Goal: Task Accomplishment & Management: Complete application form

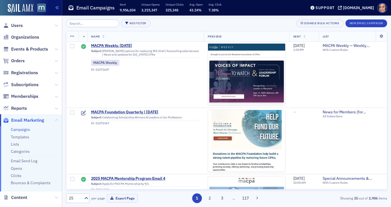
scroll to position [1118, 0]
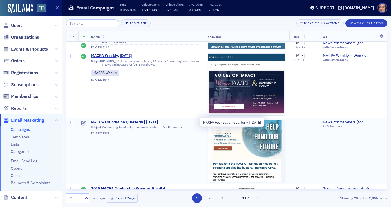
click at [130, 124] on span "MACPA Foundation Quarterly | Aug. 2025" at bounding box center [145, 122] width 109 height 5
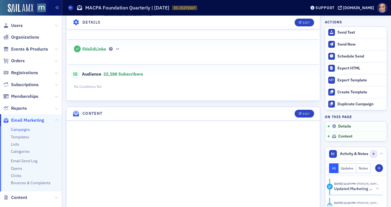
scroll to position [156, 0]
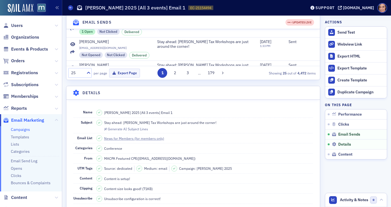
scroll to position [470, 0]
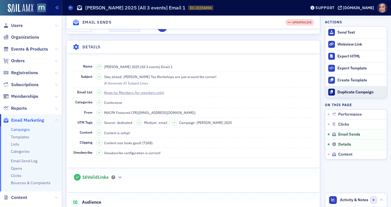
click at [346, 90] on div "Duplicate Campaign" at bounding box center [360, 92] width 47 height 5
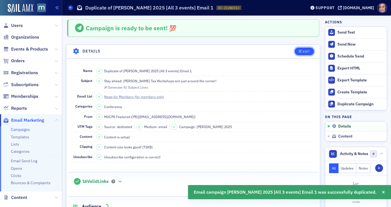
click at [307, 50] on div "Edit" at bounding box center [306, 51] width 7 height 3
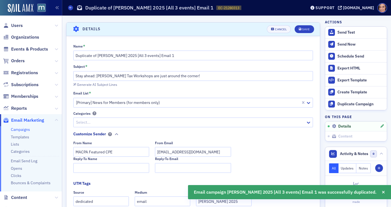
scroll to position [26, 0]
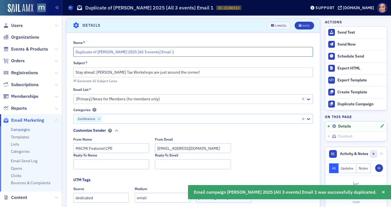
drag, startPoint x: 98, startPoint y: 50, endPoint x: 62, endPoint y: 50, distance: 35.5
click at [166, 52] on input "Don Farmer 2025 [All 3 events] Email 1" at bounding box center [193, 52] width 240 height 10
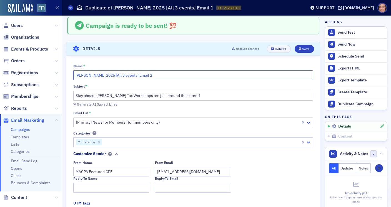
scroll to position [0, 0]
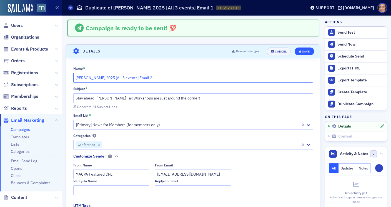
type input "[PERSON_NAME] 2025 [All 3 events] Email 2"
click at [300, 51] on icon "submit" at bounding box center [300, 51] width 3 height 3
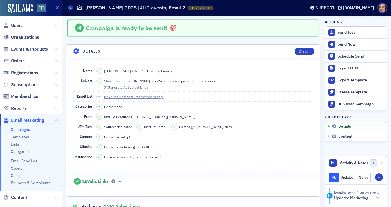
click at [183, 81] on span "Stay ahead: Don Farmer's Tax Workshops are just around the corner!" at bounding box center [160, 80] width 112 height 5
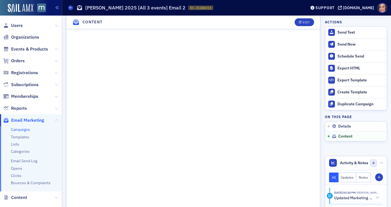
scroll to position [390, 0]
copy span "Stay ahead: Don Farmer's Tax Workshops are just around the corner!"
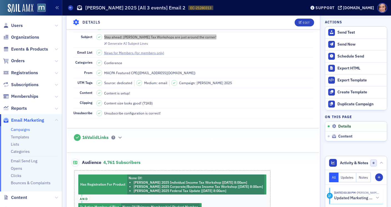
scroll to position [0, 0]
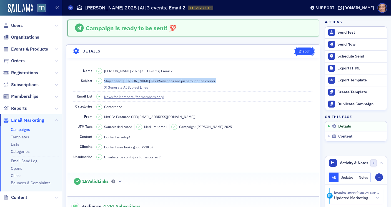
click at [307, 52] on div "Edit" at bounding box center [306, 51] width 7 height 3
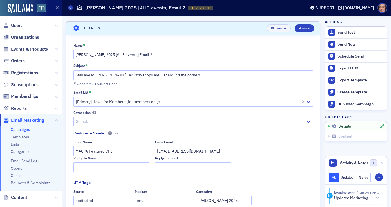
scroll to position [26, 0]
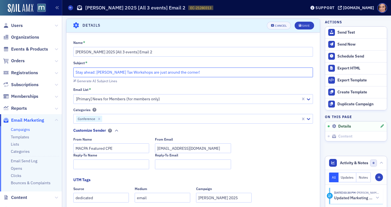
click at [135, 71] on input "Stay ahead: Don Farmer's Tax Workshops are just around the corner!" at bounding box center [193, 72] width 240 height 10
paste input "Tax Season Survival Kit: Humor, Updates & Don Farmer"
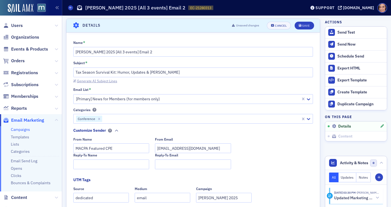
click at [104, 81] on div "Generate AI Subject Lines" at bounding box center [97, 80] width 40 height 3
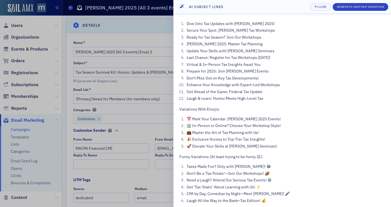
scroll to position [3, 0]
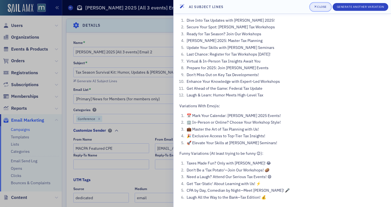
click at [320, 7] on div "Close" at bounding box center [321, 6] width 9 height 3
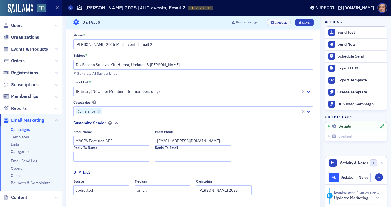
scroll to position [33, 0]
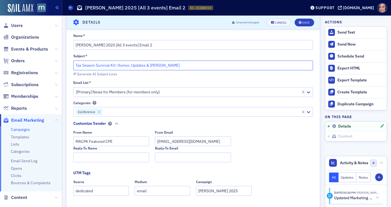
click at [201, 66] on input "Tax Season Survival Kit: Humor, Updates & Don Farmer" at bounding box center [193, 66] width 240 height 10
drag, startPoint x: 150, startPoint y: 64, endPoint x: 75, endPoint y: 65, distance: 74.7
click at [75, 65] on input "Tax Season Survival Kit: Humor, Updates & Don Farmer" at bounding box center [193, 66] width 240 height 10
click at [130, 67] on input "Stay ahead: Don Farmer's Tax Workshops are just around the corner!" at bounding box center [193, 66] width 240 height 10
drag, startPoint x: 97, startPoint y: 65, endPoint x: 71, endPoint y: 65, distance: 26.1
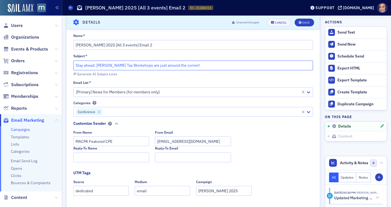
click at [71, 65] on div "Name * Don Farmer 2025 [All 3 events] Email 2 Subject * Stay ahead: Don Farmer'…" at bounding box center [192, 205] width 253 height 345
paste input "The Most Fun You’ll Ever Have at a Tax Seminar"
click at [145, 68] on input "The Most Fun You’ll Ever Have at a Tax Seminar: Don Farmer's Tax Workshops are …" at bounding box center [193, 66] width 240 height 10
click at [147, 64] on input "The Most Fun You’ll Ever Have at a Tax Seminar: Don Farmer's Tax Workshops are …" at bounding box center [193, 66] width 240 height 10
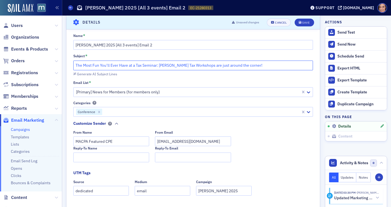
click at [147, 64] on input "The Most Fun You’ll Ever Have at a Tax Seminar: Don Farmer's Tax Workshops are …" at bounding box center [193, 66] width 240 height 10
drag, startPoint x: 182, startPoint y: 65, endPoint x: 267, endPoint y: 64, distance: 84.6
click at [267, 64] on input "The Most Fun You’ll Ever Have at a Tax Workshop: Don Farmer's Tax Workshops are…" at bounding box center [193, 66] width 240 height 10
drag, startPoint x: 267, startPoint y: 64, endPoint x: 182, endPoint y: 64, distance: 84.4
click at [182, 64] on input "The Most Fun You’ll Ever Have at a Tax Workshop: Don Farmer's Tax Workshops are…" at bounding box center [193, 66] width 240 height 10
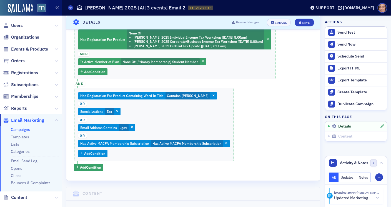
scroll to position [0, 0]
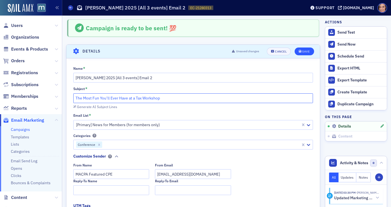
type input "The Most Fun You’ll Ever Have at a Tax Workshop"
click at [300, 51] on icon "submit" at bounding box center [300, 51] width 3 height 3
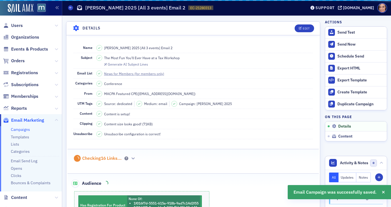
scroll to position [26, 0]
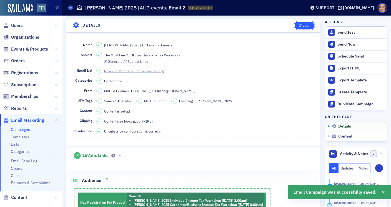
click at [306, 27] on button "Edit" at bounding box center [303, 26] width 19 height 8
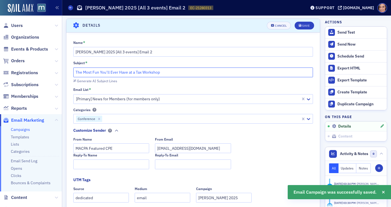
click at [143, 71] on input "The Most Fun You’ll Ever Have at a Tax Workshop" at bounding box center [193, 72] width 240 height 10
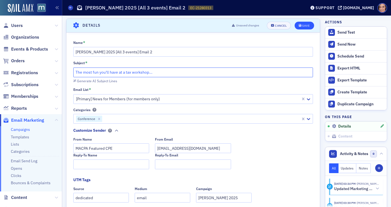
type input "The most fun you'll have at a tax workshop..."
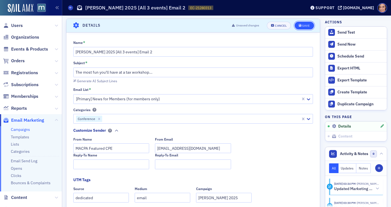
click at [308, 26] on div "Save" at bounding box center [305, 25] width 7 height 3
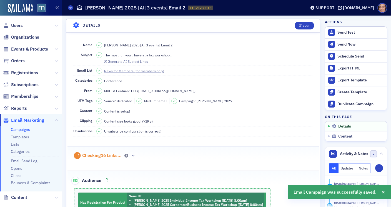
scroll to position [183, 0]
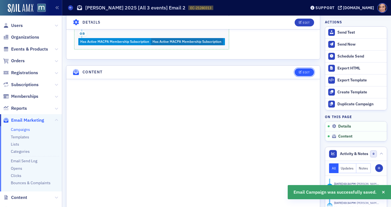
click at [305, 71] on div "Edit" at bounding box center [306, 72] width 7 height 3
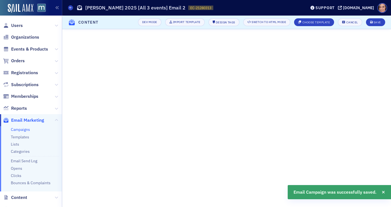
scroll to position [142, 0]
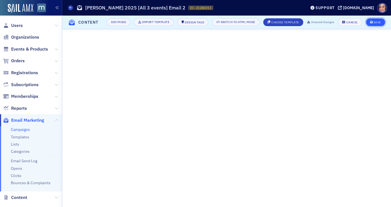
click at [371, 21] on icon "submit" at bounding box center [371, 22] width 3 height 3
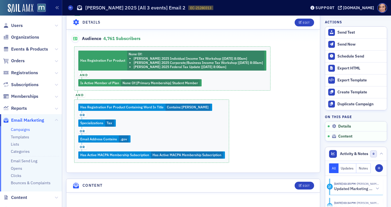
scroll to position [149, 0]
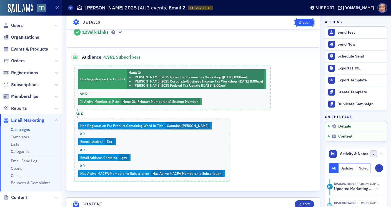
click at [304, 22] on div "Edit" at bounding box center [306, 22] width 7 height 3
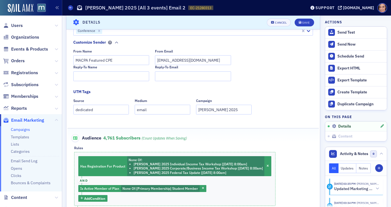
scroll to position [159, 0]
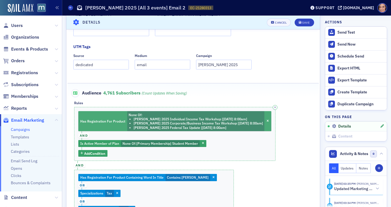
click at [190, 124] on li "Don Farmer’s 2025 Corporate/Business Income Tax Workshop [11/20/2025 8:00am]" at bounding box center [197, 123] width 129 height 4
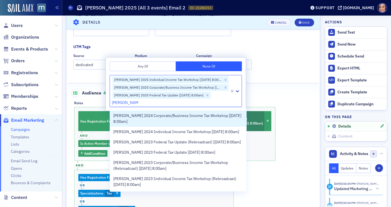
scroll to position [323, 0]
type input "don farmer tax"
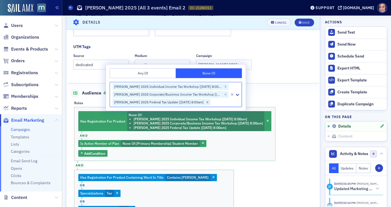
paste input "Aug 21 Don Farmer's Tax Planning for Purchases & Sales of Property: Maximizing …"
type input "Aug 21 Don Farmer's Tax Planning for Purchases & Sales of Property: Maximizing …"
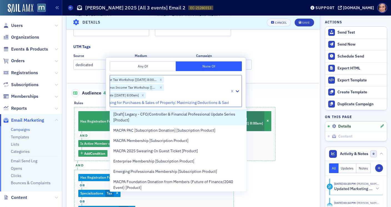
scroll to position [0, 67]
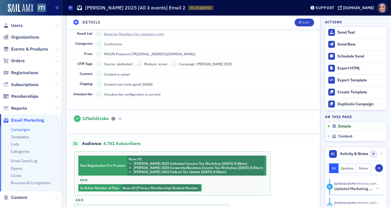
scroll to position [98, 0]
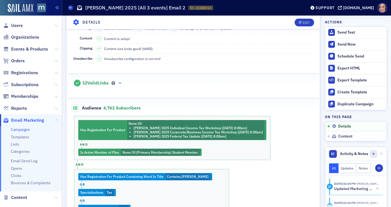
click at [236, 132] on div "Has Registration For Product None Of : Don Farmer’s 2025 Individual Income Tax …" at bounding box center [192, 174] width 251 height 116
click at [304, 24] on div "Edit" at bounding box center [306, 22] width 7 height 3
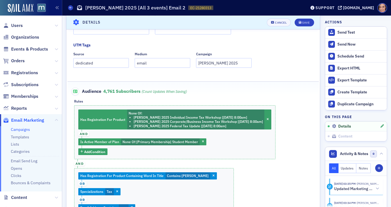
scroll to position [167, 0]
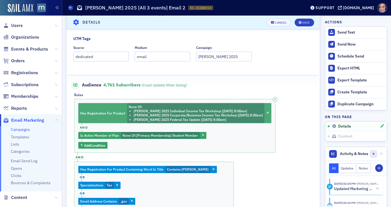
click at [241, 117] on li "Don Farmer’s 2025 Federal Tax Update [12/18/2025 8:00am]" at bounding box center [197, 119] width 129 height 4
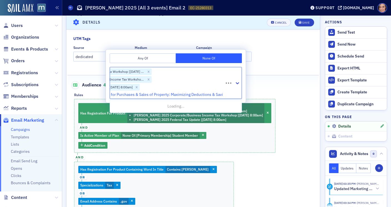
scroll to position [0, 67]
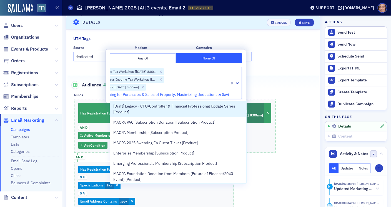
drag, startPoint x: 128, startPoint y: 95, endPoint x: 114, endPoint y: 95, distance: 14.4
click at [114, 95] on input "Aug 21 Don Farmer's Tax Planning for Purchases & Sales of Property: Maximizing …" at bounding box center [138, 95] width 182 height 6
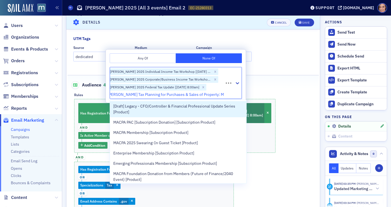
type input "Don Farmer's Tax Planning for Purchases & Sales of Property: Maximizing Deducti…"
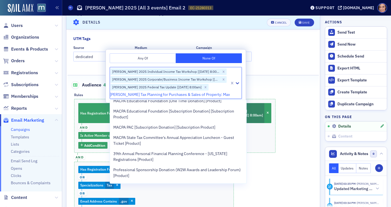
scroll to position [31, 0]
click at [165, 95] on input "Don Farmer's Tax Planning for Purchases & Sales of Property: Maximizing Deducti…" at bounding box center [192, 95] width 165 height 6
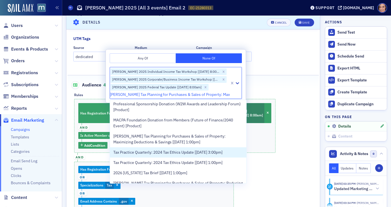
scroll to position [98, 0]
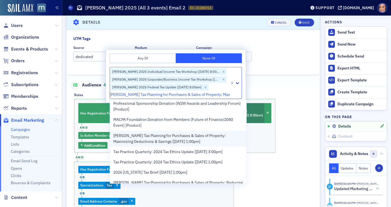
click at [201, 135] on span "Don Farmer's Tax Planning for Purchases & Sales of Property: Maximizing Deducti…" at bounding box center [178, 139] width 130 height 12
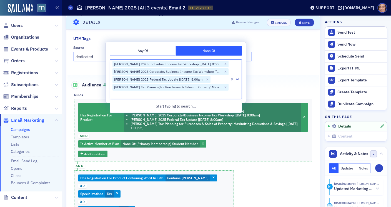
scroll to position [0, 0]
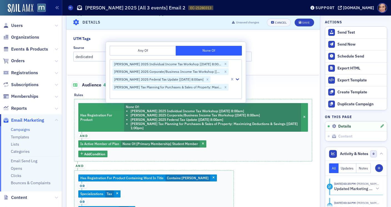
click at [273, 74] on div "Name * Don Farmer 2025 [All 3 events] Email 2 Subject * The most fun you'll hav…" at bounding box center [192, 76] width 253 height 354
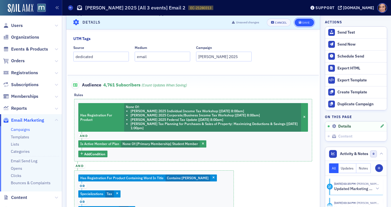
click at [302, 21] on div "Save" at bounding box center [305, 22] width 7 height 3
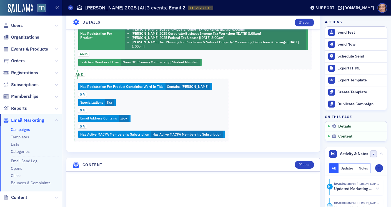
scroll to position [235, 0]
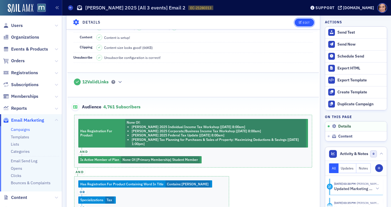
click at [305, 23] on div "Edit" at bounding box center [306, 22] width 7 height 3
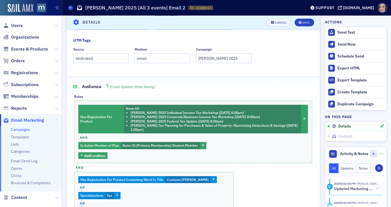
scroll to position [180, 0]
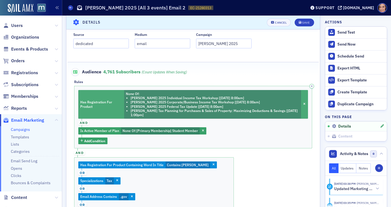
click at [204, 112] on li "Don Farmer's Tax Planning for Purchases & Sales of Property: Maximizing Deducti…" at bounding box center [214, 113] width 169 height 9
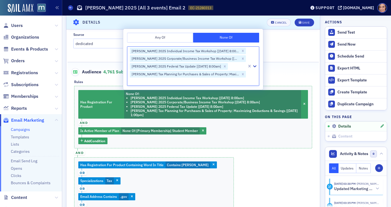
type input "Don Farmer’s Tax Planning for Purchases & Sales of Property: Reducing Taxes on …"
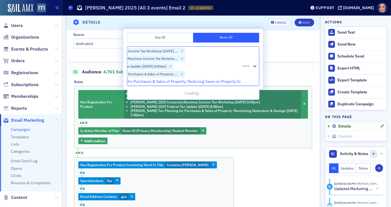
scroll to position [0, 50]
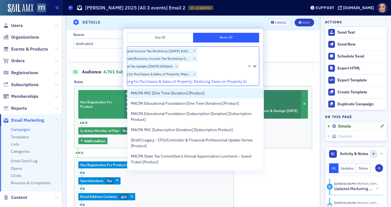
drag, startPoint x: 200, startPoint y: 82, endPoint x: 134, endPoint y: 81, distance: 65.5
click at [134, 81] on input "Don Farmer’s Tax Planning for Purchases & Sales of Property: Reducing Taxes on …" at bounding box center [164, 82] width 166 height 6
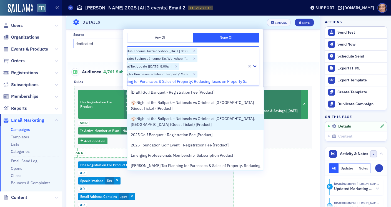
scroll to position [246, 0]
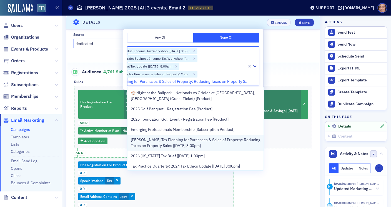
click at [152, 145] on span "Don Farmer’s Tax Planning for Purchases & Sales of Property: Reducing Taxes on …" at bounding box center [196, 143] width 130 height 12
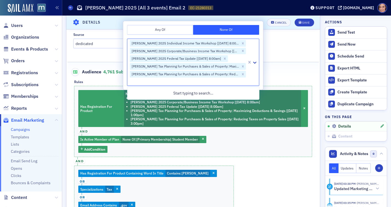
scroll to position [0, 0]
click at [278, 72] on div "Audience 4,761 Subscribers (count updates when saving)" at bounding box center [193, 69] width 240 height 14
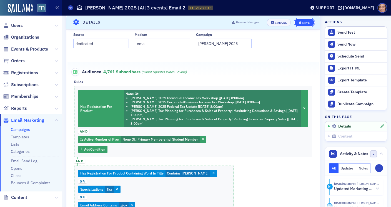
click at [305, 23] on div "Save" at bounding box center [305, 22] width 7 height 3
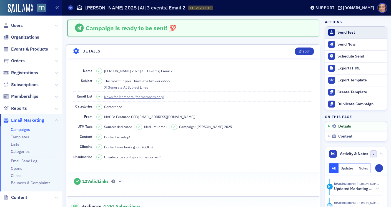
click at [349, 32] on div "Send Test" at bounding box center [360, 32] width 47 height 5
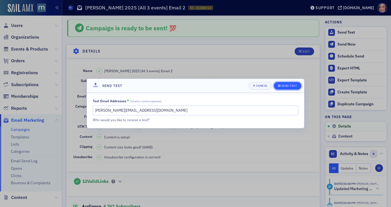
click at [286, 85] on div "Send Test" at bounding box center [289, 85] width 16 height 3
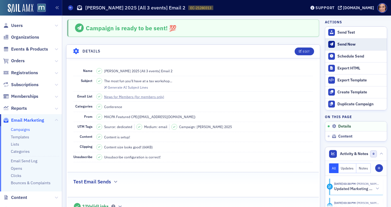
click at [352, 41] on button "Send Now" at bounding box center [356, 44] width 62 height 12
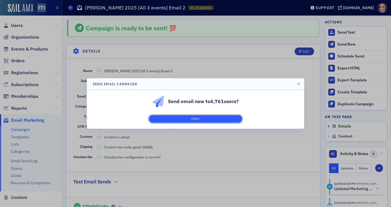
click at [201, 119] on button "Send!" at bounding box center [195, 119] width 93 height 8
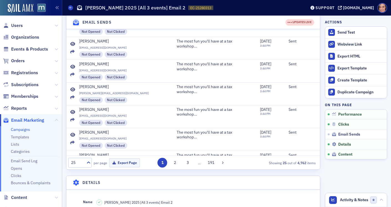
scroll to position [765, 0]
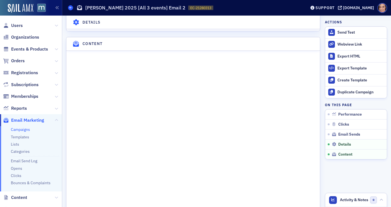
click at [69, 9] on span at bounding box center [70, 7] width 5 height 5
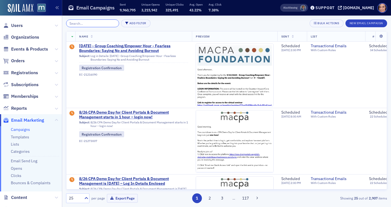
click at [82, 22] on input "search" at bounding box center [92, 23] width 53 height 8
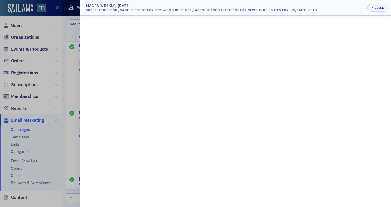
click at [77, 85] on div at bounding box center [195, 103] width 391 height 207
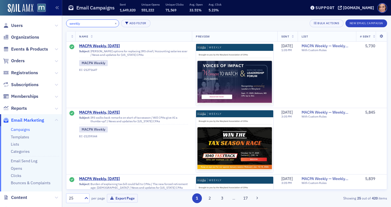
click at [86, 27] on input "weekly" at bounding box center [92, 23] width 53 height 8
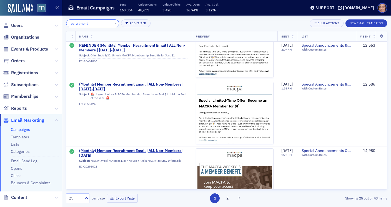
scroll to position [686, 0]
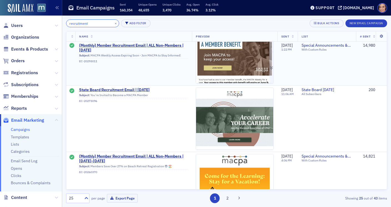
type input "recruitment"
click at [230, 61] on img at bounding box center [234, 159] width 77 height 276
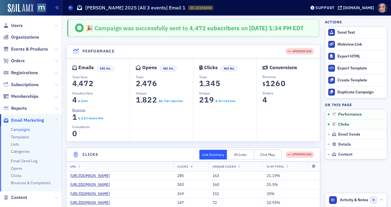
click at [23, 128] on link "Campaigns" at bounding box center [20, 129] width 19 height 5
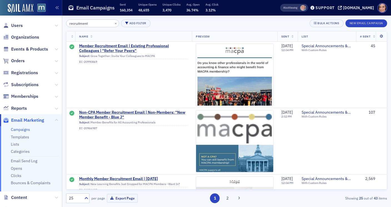
click at [93, 23] on input "recruitment" at bounding box center [92, 23] width 53 height 8
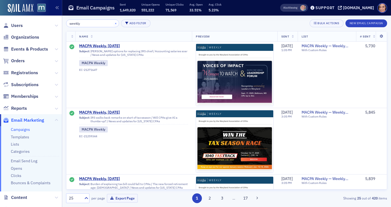
type input "weekly"
click at [113, 23] on button "×" at bounding box center [115, 23] width 5 height 5
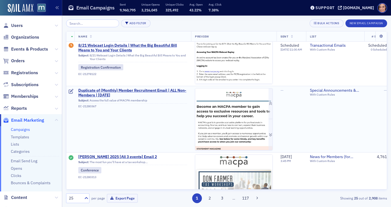
scroll to position [285, 1]
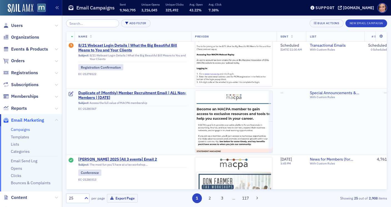
click at [164, 90] on td "Duplicate of (Monthly) Member Recruitment Email | ALL Non-Members | Feb 2024 Su…" at bounding box center [132, 121] width 117 height 66
click at [164, 92] on span "Duplicate of (Monthly) Member Recruitment Email | ALL Non-Members | Feb 2024" at bounding box center [132, 95] width 109 height 10
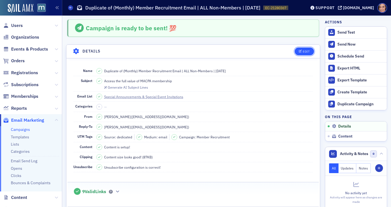
click at [301, 52] on icon "button" at bounding box center [300, 51] width 3 height 3
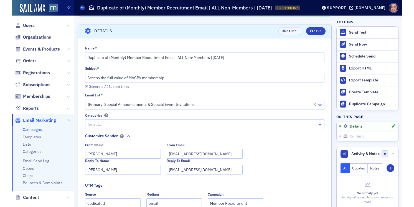
scroll to position [26, 0]
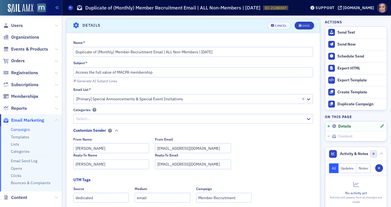
type input "(Monthly) Member Recruitment Email | ALL Non-Members | Aug 2025"
type input "You’re Missing the MACPA Weekly"
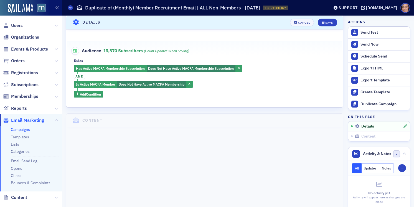
scroll to position [0, 0]
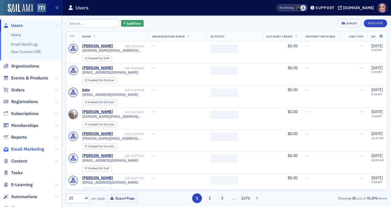
click at [30, 148] on span "Email Marketing" at bounding box center [27, 149] width 33 height 6
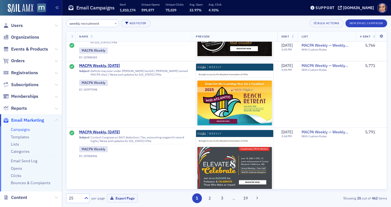
scroll to position [604, 0]
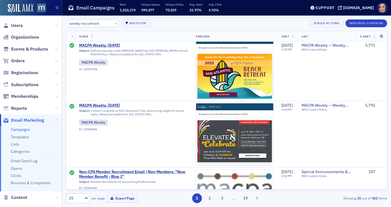
click at [87, 24] on input "weekly recruitment" at bounding box center [92, 23] width 53 height 8
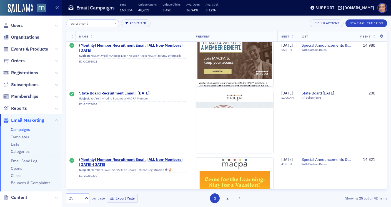
scroll to position [646, 0]
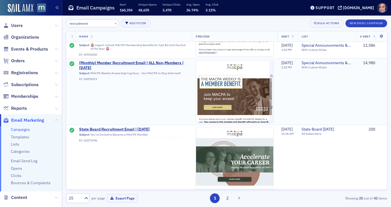
type input "recruitment"
click at [239, 89] on img at bounding box center [234, 199] width 77 height 276
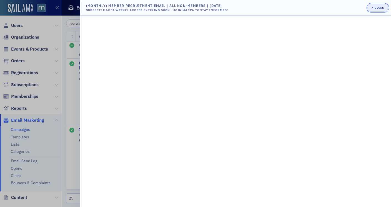
click at [370, 8] on button "Close" at bounding box center [377, 8] width 21 height 8
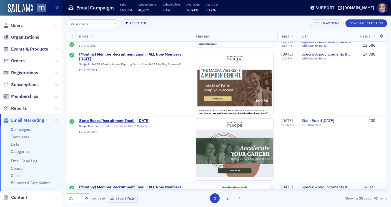
scroll to position [666, 0]
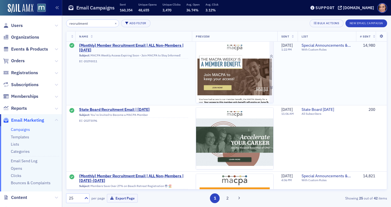
click at [247, 75] on img at bounding box center [234, 179] width 77 height 276
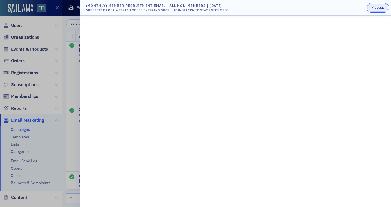
click at [374, 7] on div "button" at bounding box center [372, 8] width 3 height 4
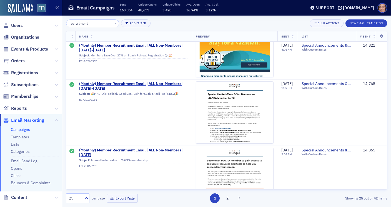
scroll to position [842, 0]
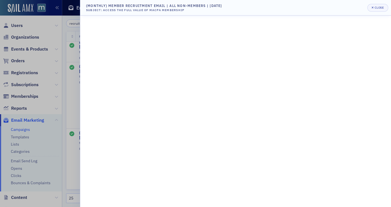
click at [375, 12] on header "(Monthly) Member Recruitment Email | ALL Non-Members | Feb 2024 Subject: Access…" at bounding box center [235, 8] width 311 height 16
click at [373, 10] on div "button" at bounding box center [372, 8] width 3 height 4
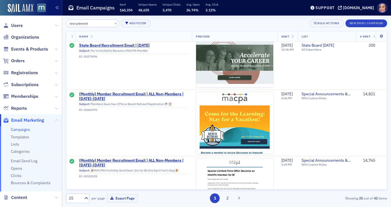
scroll to position [664, 0]
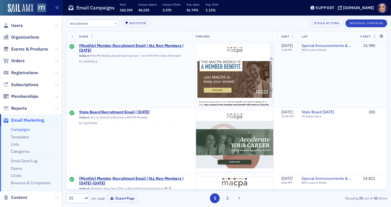
click at [242, 93] on img at bounding box center [234, 182] width 77 height 276
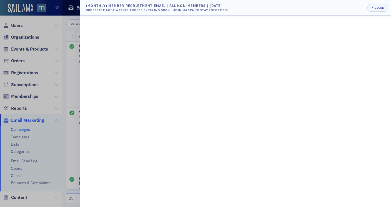
click at [383, 12] on header "(Monthly) Member Recruitment Email | ALL Non-Members | May 2024 Subject: MACPA …" at bounding box center [235, 8] width 311 height 16
click at [382, 11] on button "Close" at bounding box center [377, 8] width 21 height 8
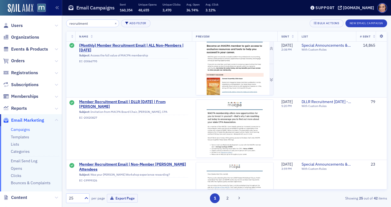
scroll to position [898, 0]
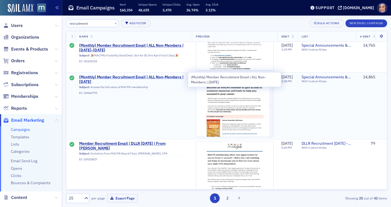
click at [172, 75] on span "(Monthly) Member Recruitment Email | ALL Non-Members | Feb 2024" at bounding box center [133, 80] width 109 height 10
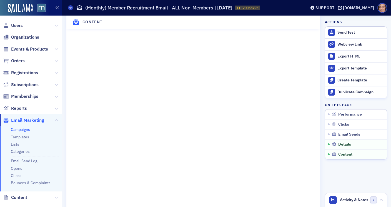
scroll to position [702, 0]
click at [357, 90] on div "Duplicate Campaign" at bounding box center [360, 92] width 47 height 5
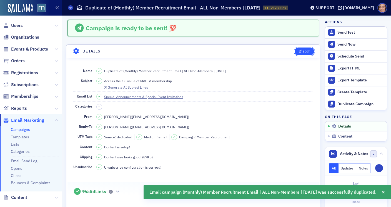
click at [309, 49] on button "Edit" at bounding box center [303, 51] width 19 height 8
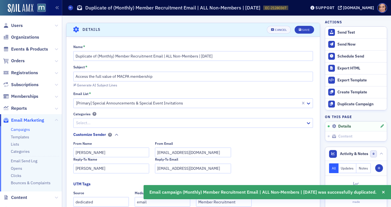
scroll to position [26, 0]
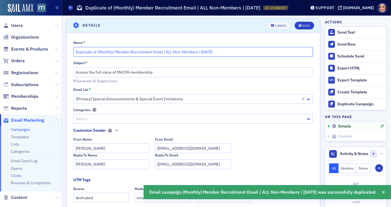
drag, startPoint x: 97, startPoint y: 51, endPoint x: 62, endPoint y: 50, distance: 34.7
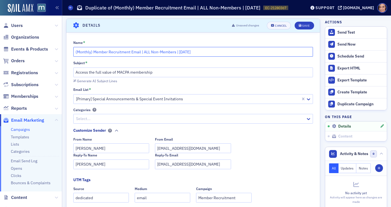
click at [181, 51] on input "(Monthly) Member Recruitment Email | ALL Non-Members | Feb 2024" at bounding box center [193, 52] width 240 height 10
click at [216, 49] on input "(Monthly) Member Recruitment Email | ALL Non-Members | Aug 2024" at bounding box center [193, 52] width 240 height 10
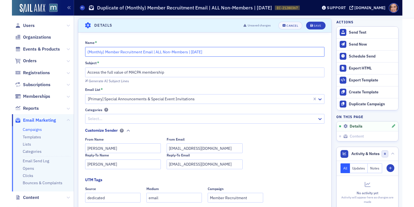
scroll to position [38, 0]
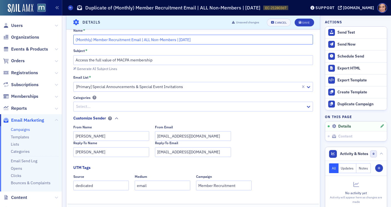
type input "(Monthly) Member Recruitment Email | ALL Non-Members | Aug 2025"
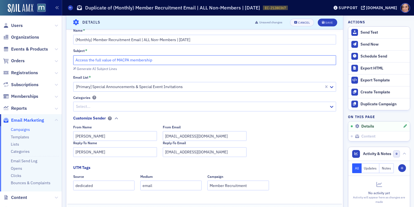
click at [202, 61] on input "Access the full value of MACPA membership" at bounding box center [204, 60] width 263 height 10
paste input "You’re Missing the MACPA Weekly"
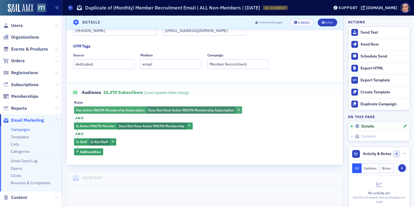
scroll to position [162, 0]
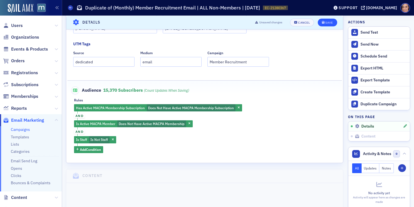
type input "You’re Missing the MACPA Weekly"
click at [328, 24] on button "Save" at bounding box center [327, 22] width 19 height 8
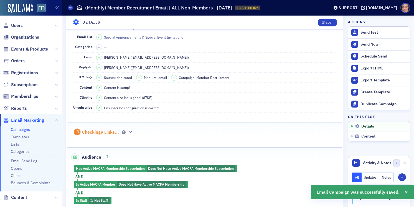
scroll to position [26, 0]
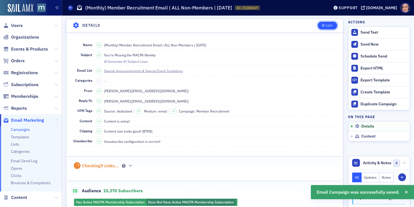
click at [325, 26] on icon "button" at bounding box center [323, 25] width 3 height 3
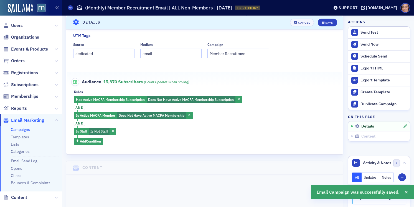
scroll to position [194, 0]
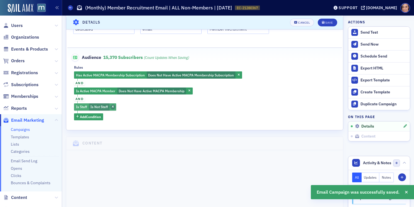
click at [112, 105] on icon "button" at bounding box center [113, 106] width 2 height 3
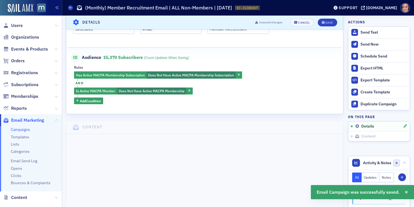
click at [327, 18] on header "Details Unsaved changes Cancel Save" at bounding box center [204, 23] width 277 height 14
click at [327, 19] on button "Save" at bounding box center [327, 22] width 19 height 8
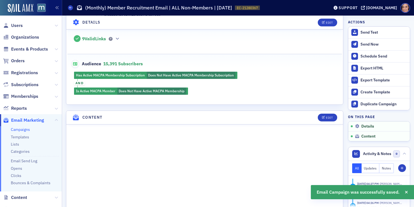
scroll to position [275, 0]
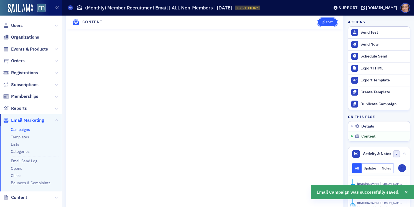
click at [325, 21] on span "Edit" at bounding box center [327, 22] width 11 height 3
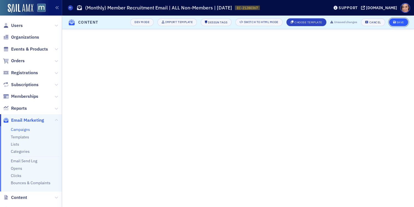
click at [390, 21] on div "Save" at bounding box center [400, 22] width 7 height 3
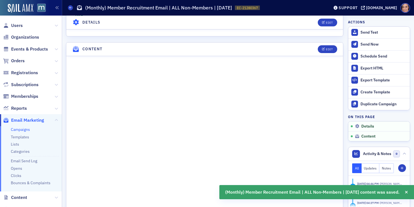
scroll to position [244, 0]
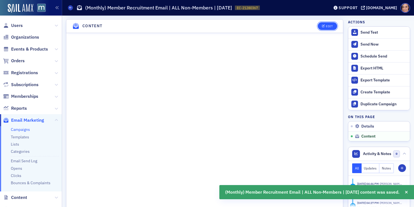
click at [329, 25] on div "Edit" at bounding box center [329, 26] width 7 height 3
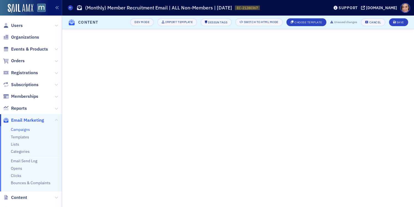
scroll to position [65, 0]
click at [390, 21] on icon "submit" at bounding box center [395, 22] width 3 height 3
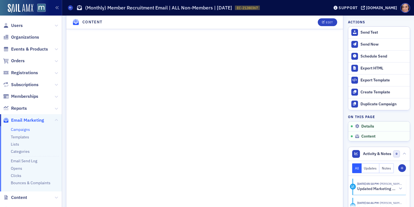
scroll to position [266, 0]
click at [326, 22] on span "Edit" at bounding box center [327, 22] width 11 height 3
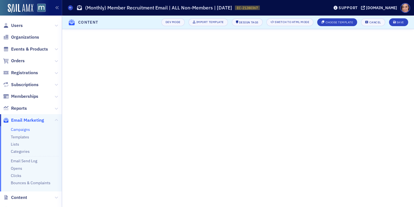
scroll to position [59, 0]
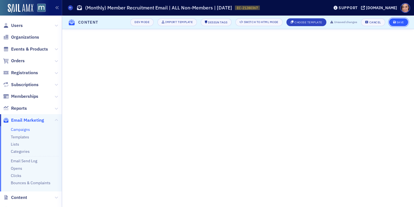
click at [390, 23] on div "Save" at bounding box center [400, 22] width 7 height 3
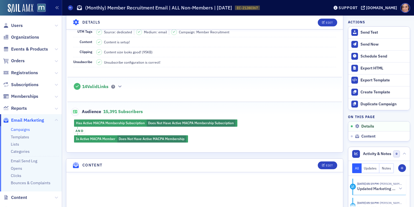
scroll to position [135, 0]
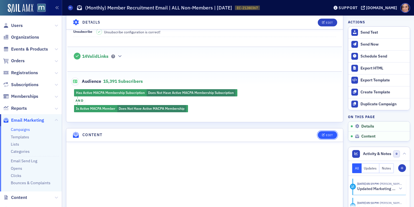
click at [328, 133] on div "Edit" at bounding box center [329, 134] width 7 height 3
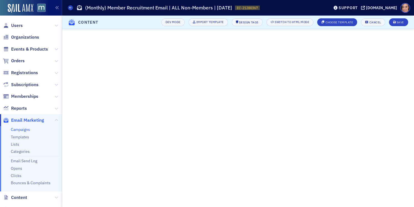
scroll to position [59, 0]
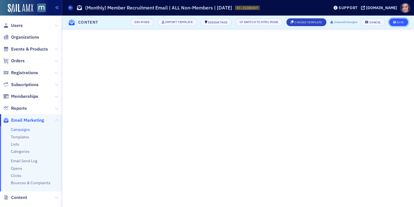
click at [390, 20] on button "Save" at bounding box center [398, 22] width 19 height 8
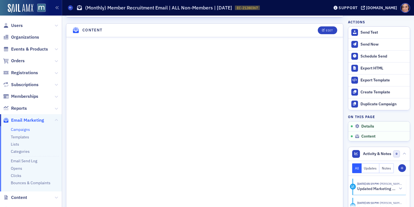
scroll to position [296, 0]
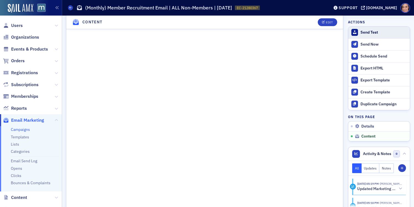
click at [371, 34] on div "Send Test" at bounding box center [384, 32] width 47 height 5
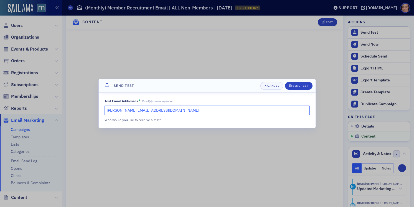
click at [161, 112] on input "katie@blueoceanideas.com" at bounding box center [207, 110] width 205 height 10
paste input "Bill, Michelle, Lauren."
click at [111, 109] on input "Bill, Michelle, Lauren." at bounding box center [207, 110] width 205 height 10
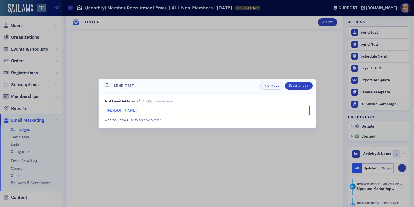
click at [111, 109] on input "Bill, Michelle, Lauren." at bounding box center [207, 110] width 205 height 10
click at [140, 109] on input "bill@macpa.org, Michelle, Lauren." at bounding box center [207, 110] width 205 height 10
click at [192, 114] on input "bill@macpa.org,michelle@macpa.org, Lauren." at bounding box center [207, 110] width 205 height 10
type input "bill@macpa.org,michelle@macpa.org,lauren@macpa.org"
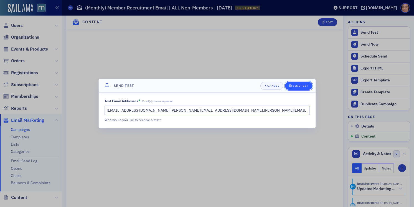
click at [301, 85] on div "Send Test" at bounding box center [301, 85] width 16 height 3
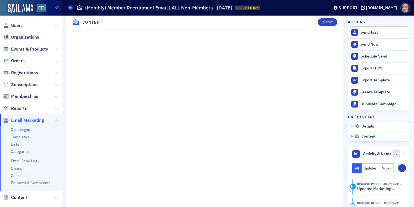
scroll to position [271, 0]
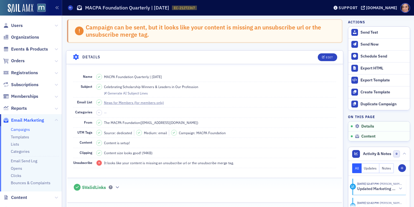
scroll to position [156, 0]
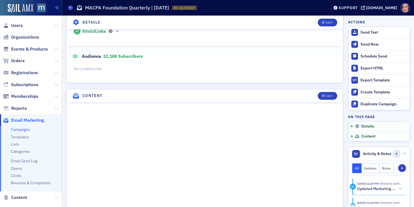
click at [23, 127] on link "Campaigns" at bounding box center [20, 129] width 19 height 5
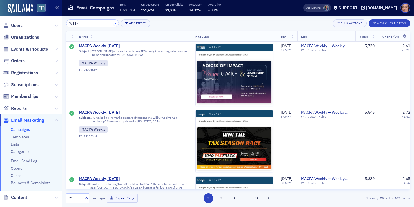
type input "WEEK"
click at [113, 21] on button "×" at bounding box center [115, 23] width 5 height 5
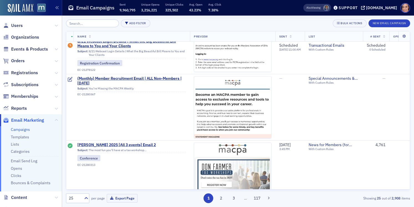
scroll to position [299, 1]
click at [96, 24] on input "search" at bounding box center [92, 23] width 53 height 8
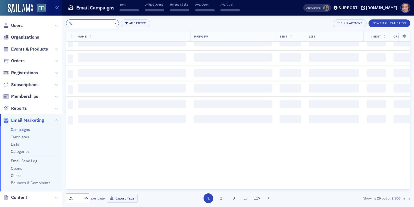
scroll to position [683, 1]
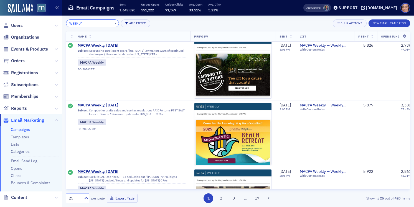
scroll to position [0, 1]
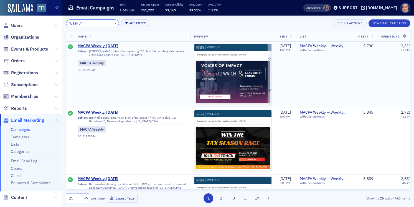
type input "WEEKLY"
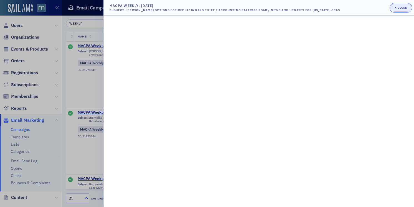
click at [402, 7] on div "Close" at bounding box center [402, 7] width 9 height 3
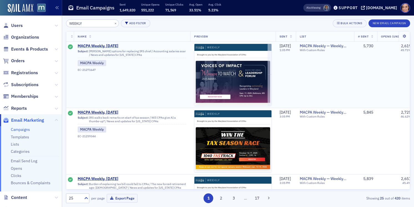
click at [116, 45] on span "MACPA Weekly, [DATE]" at bounding box center [132, 46] width 109 height 5
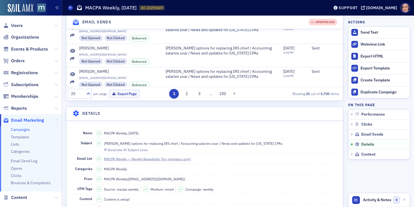
scroll to position [371, 0]
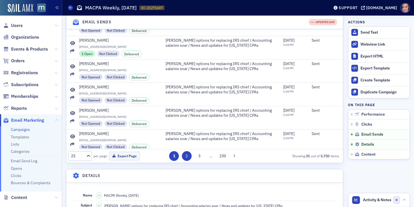
click at [186, 155] on button "2" at bounding box center [187, 156] width 10 height 10
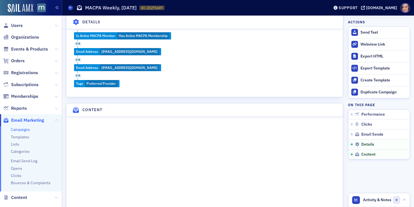
scroll to position [946, 0]
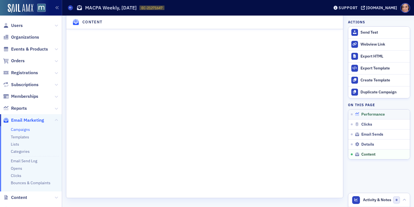
click at [366, 117] on span "Performance" at bounding box center [374, 114] width 24 height 5
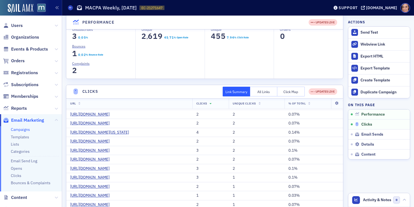
click at [367, 125] on span "Clicks" at bounding box center [367, 124] width 11 height 5
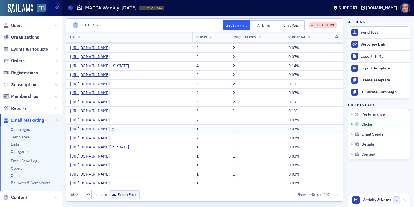
scroll to position [315, 0]
click at [293, 23] on button "Click Map" at bounding box center [291, 25] width 27 height 10
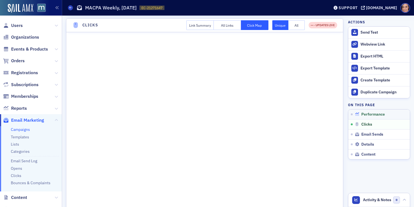
click at [376, 114] on span "Performance" at bounding box center [374, 114] width 24 height 5
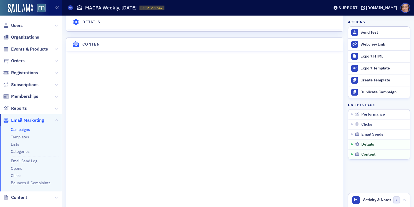
scroll to position [888, 0]
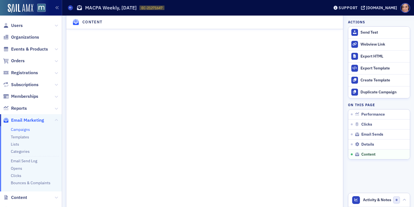
scroll to position [437, 0]
click at [25, 131] on link "Campaigns" at bounding box center [20, 129] width 19 height 5
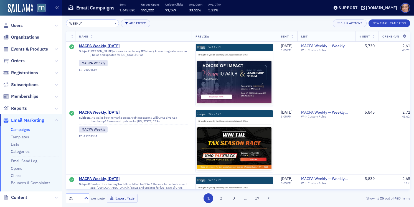
click at [91, 24] on input "WEEKLY" at bounding box center [92, 23] width 53 height 8
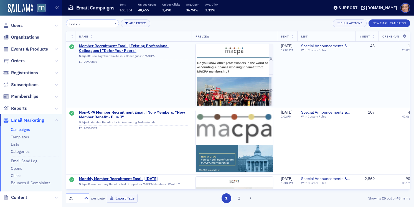
type input "recruit"
click at [207, 68] on img at bounding box center [234, 203] width 77 height 319
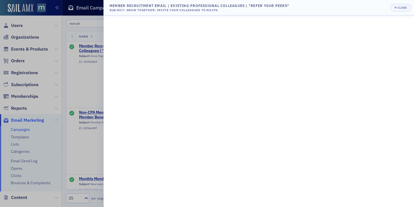
click at [100, 71] on div at bounding box center [207, 103] width 414 height 207
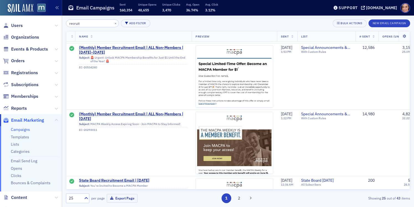
scroll to position [643, 0]
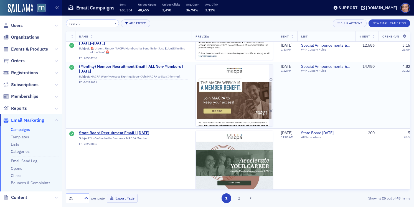
click at [235, 118] on img at bounding box center [234, 202] width 77 height 276
